Goal: Entertainment & Leisure: Consume media (video, audio)

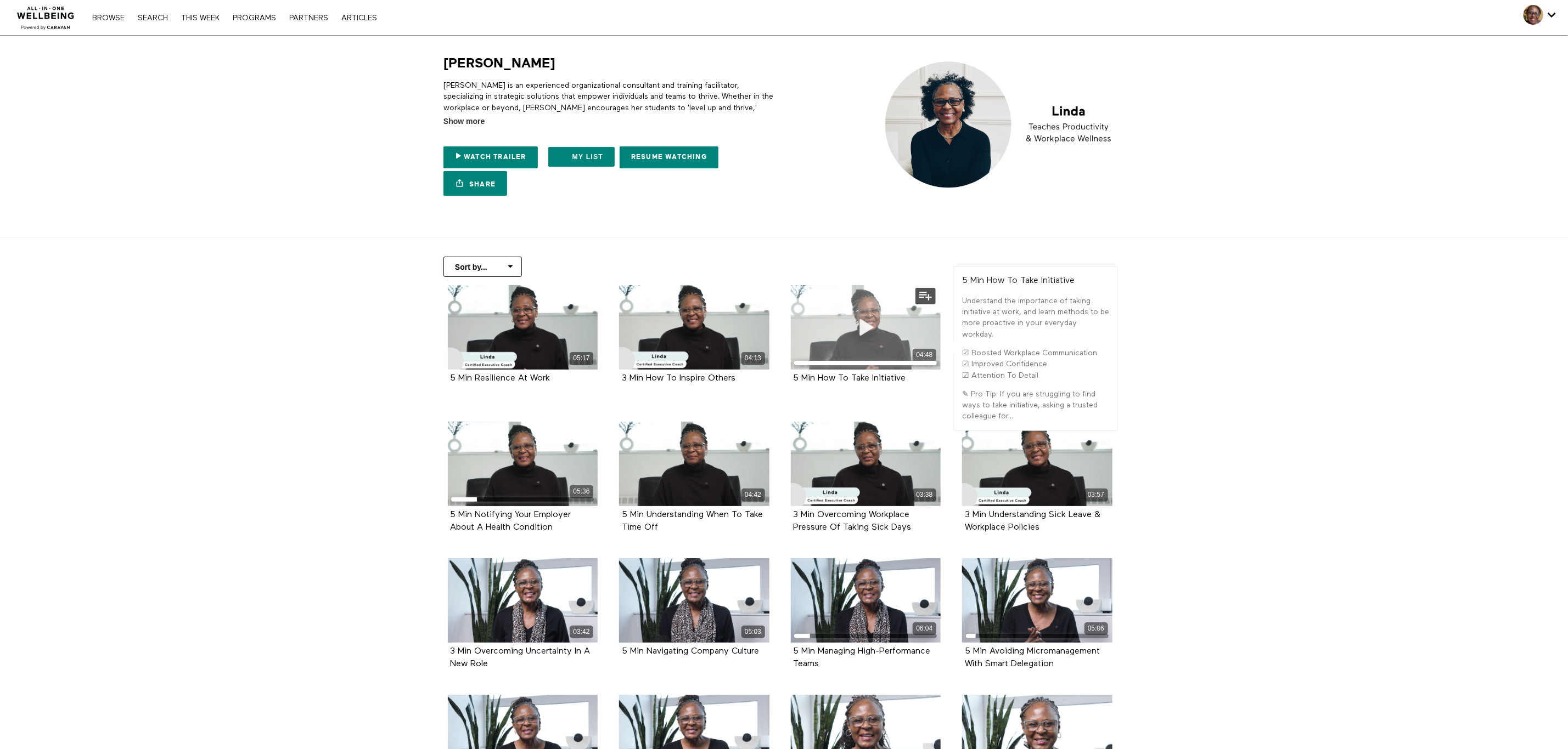
click at [881, 341] on span at bounding box center [866, 327] width 33 height 33
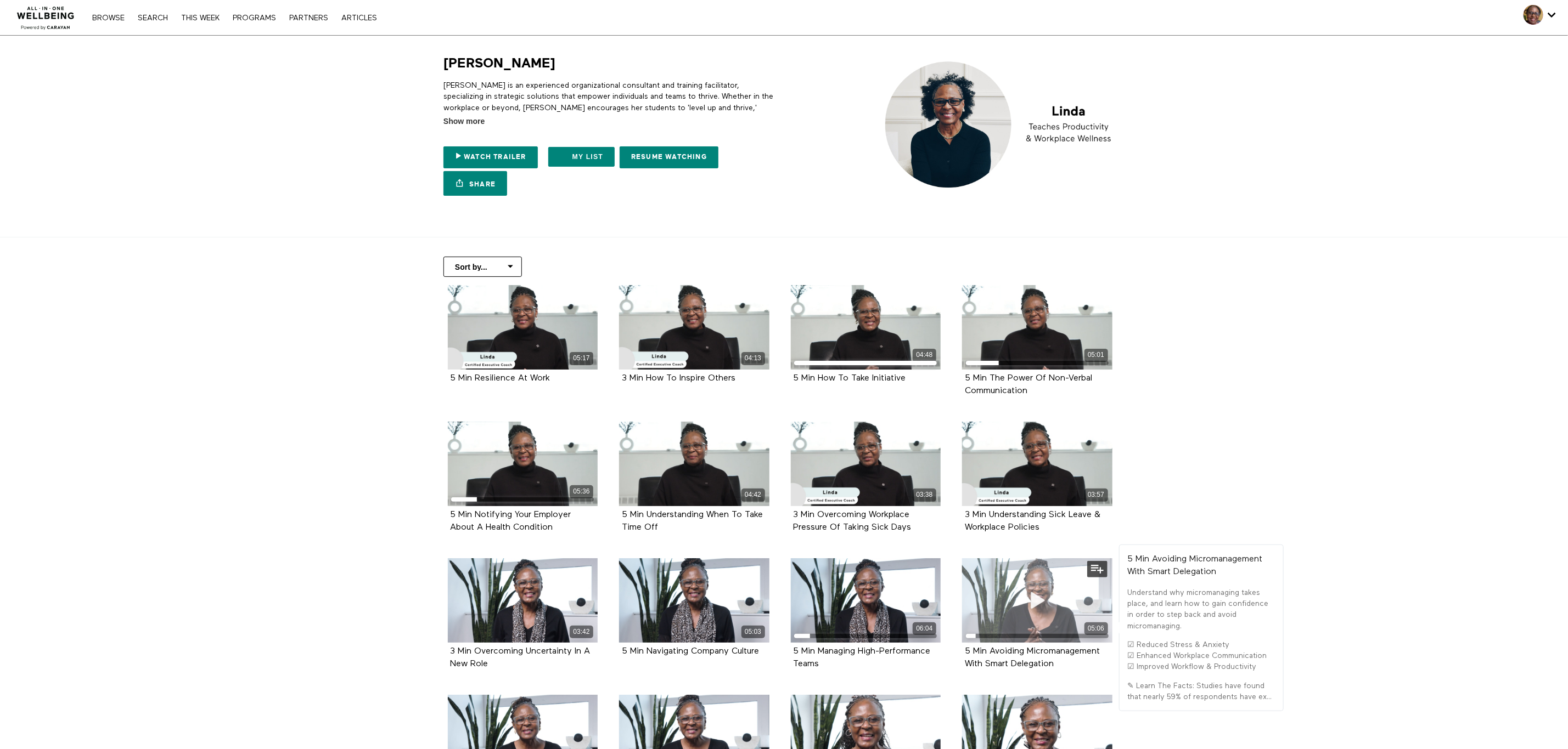
click at [1053, 643] on div "05:06" at bounding box center [1037, 600] width 150 height 84
